Goal: Check status: Check status

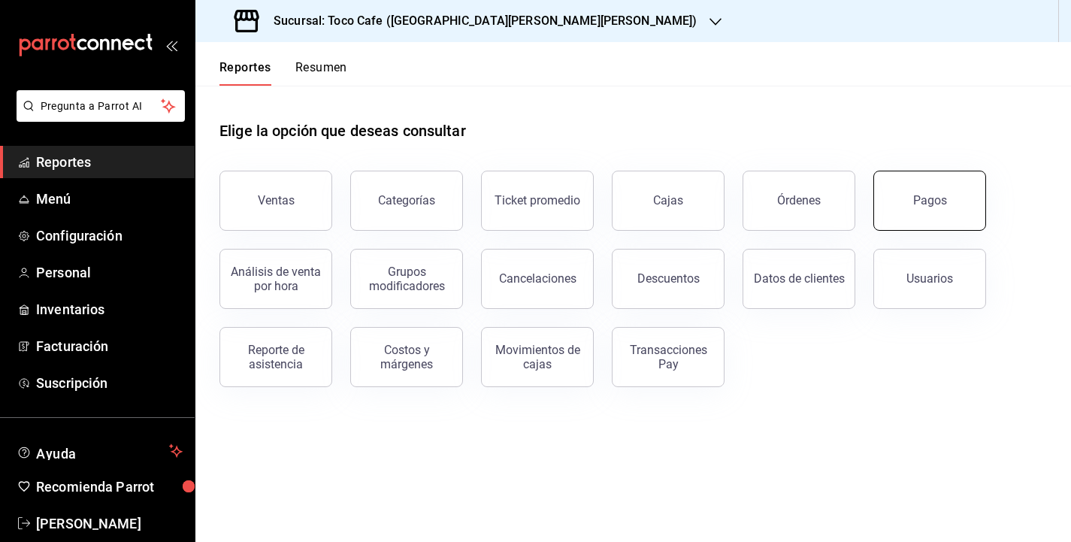
click at [959, 194] on button "Pagos" at bounding box center [929, 201] width 113 height 60
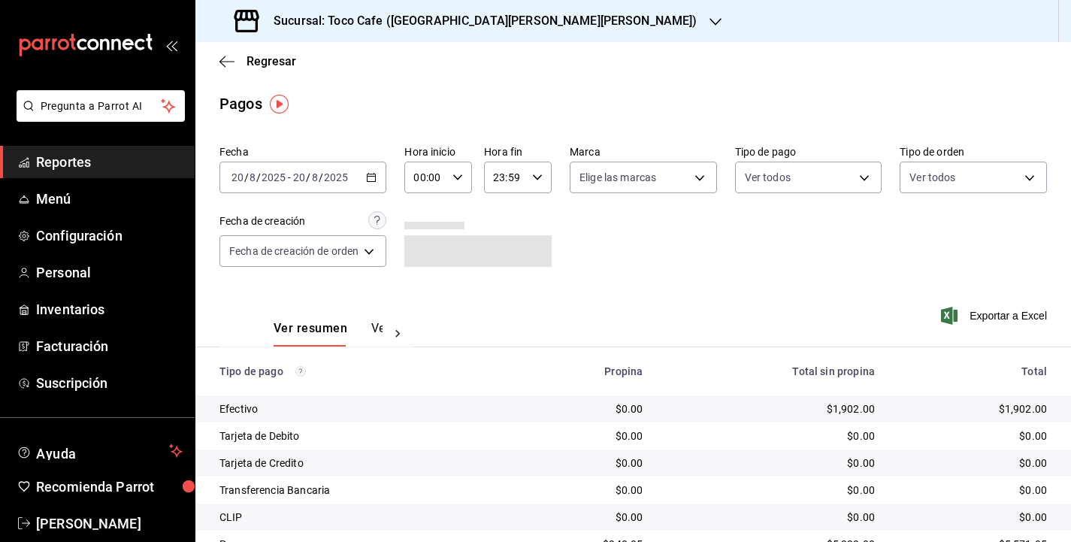
click at [363, 174] on div "[DATE] [DATE] - [DATE] [DATE]" at bounding box center [302, 178] width 167 height 32
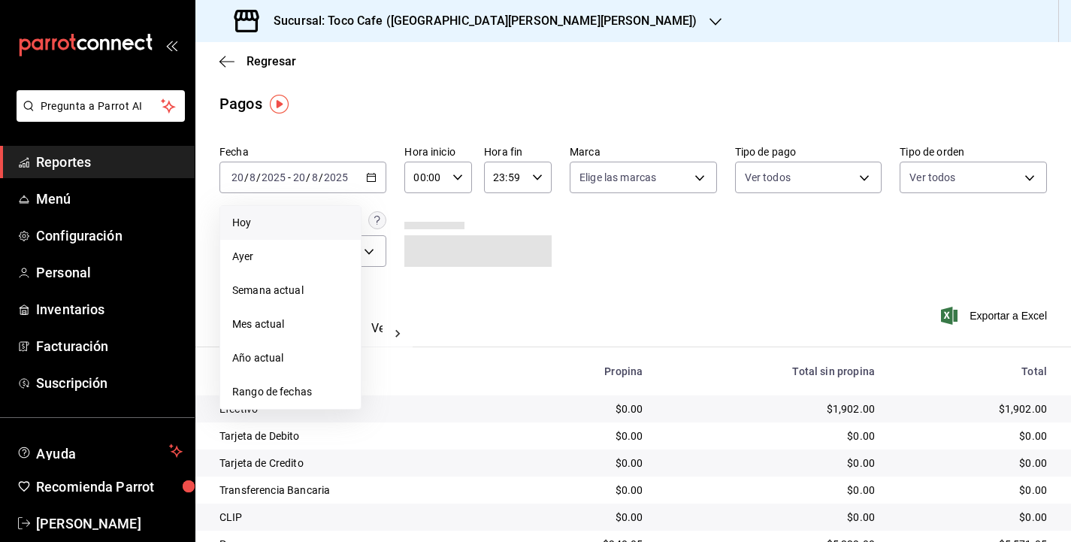
click at [312, 231] on li "Hoy" at bounding box center [290, 223] width 140 height 34
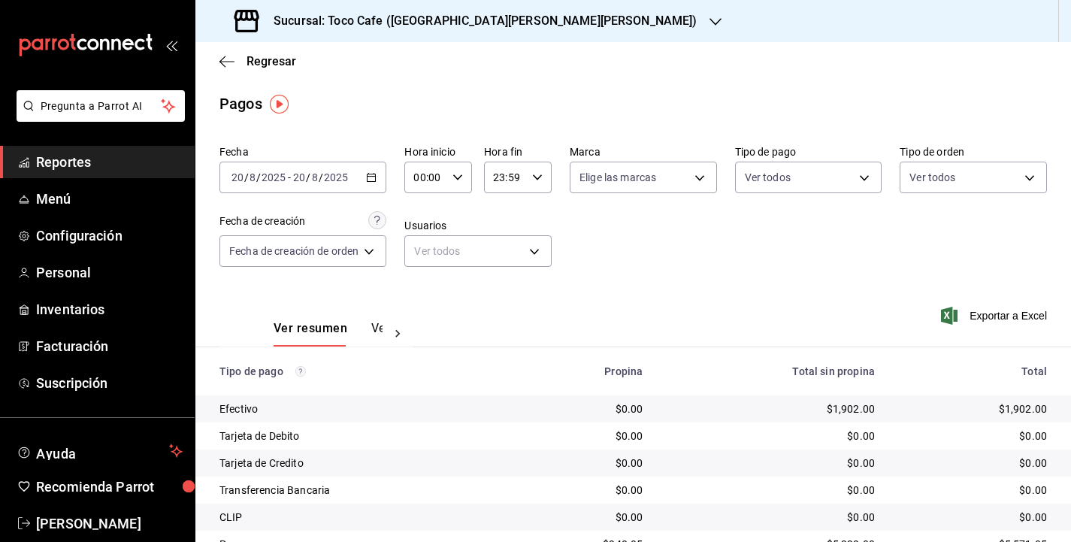
click at [724, 276] on div "Fecha [DATE] [DATE] - [DATE] [DATE] Hora inicio 00:00 Hora inicio Hora fin 23:5…" at bounding box center [632, 212] width 827 height 146
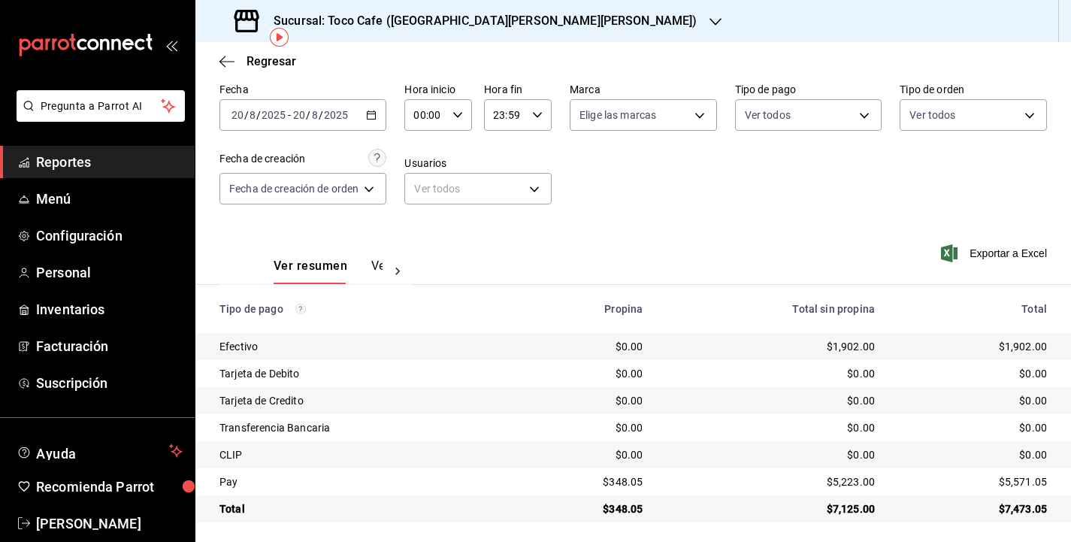
scroll to position [67, 0]
